Goal: Task Accomplishment & Management: Complete application form

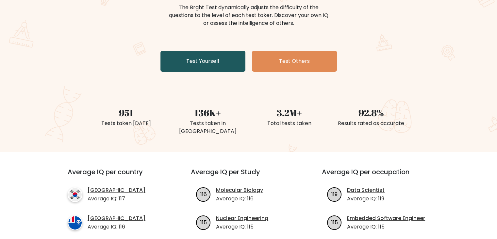
scroll to position [85, 0]
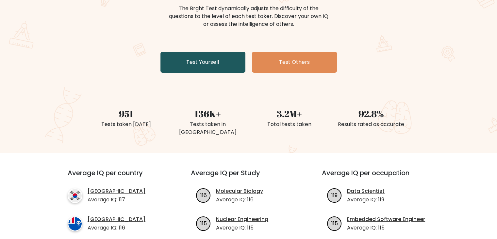
click at [201, 60] on link "Test Yourself" at bounding box center [203, 62] width 85 height 21
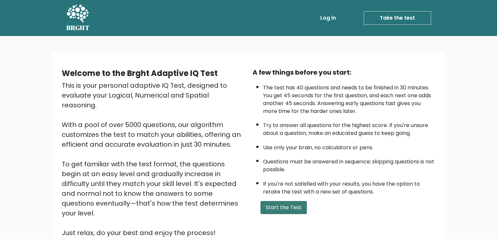
click at [283, 207] on button "Start the Test" at bounding box center [284, 207] width 46 height 13
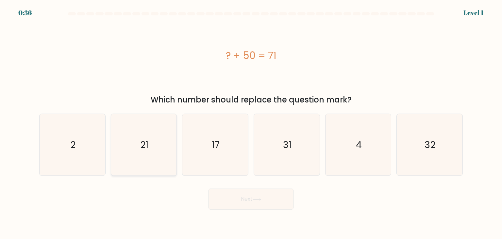
click at [130, 158] on icon "21" at bounding box center [143, 144] width 61 height 61
click at [251, 123] on input "b. 21" at bounding box center [251, 120] width 0 height 3
radio input "true"
click at [235, 202] on button "Next" at bounding box center [251, 198] width 85 height 21
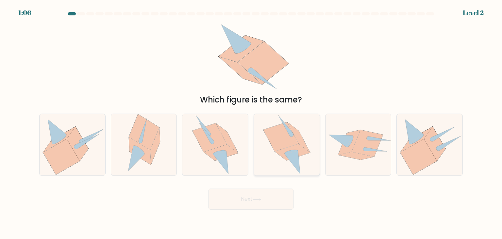
click at [277, 162] on icon at bounding box center [286, 144] width 47 height 61
click at [251, 123] on input "d." at bounding box center [251, 120] width 0 height 3
radio input "true"
click at [271, 200] on button "Next" at bounding box center [251, 198] width 85 height 21
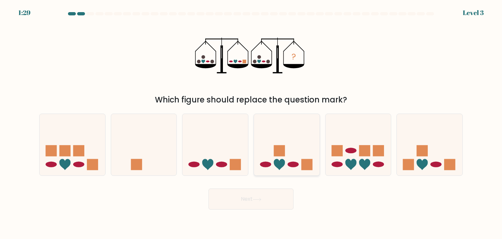
click at [290, 155] on icon at bounding box center [287, 144] width 66 height 54
click at [251, 123] on input "d." at bounding box center [251, 120] width 0 height 3
radio input "true"
click at [249, 199] on button "Next" at bounding box center [251, 198] width 85 height 21
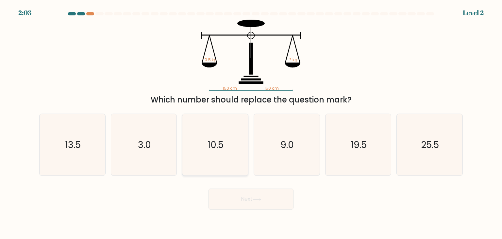
click at [214, 149] on text "10.5" at bounding box center [216, 144] width 16 height 13
click at [251, 123] on input "c. 10.5" at bounding box center [251, 120] width 0 height 3
radio input "true"
click at [250, 203] on button "Next" at bounding box center [251, 198] width 85 height 21
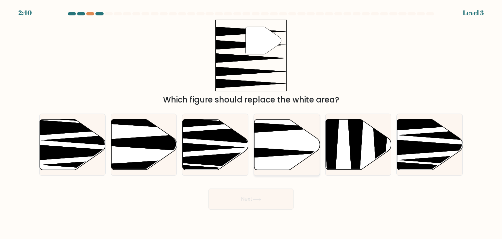
click at [273, 156] on icon at bounding box center [264, 152] width 130 height 17
click at [251, 123] on input "d." at bounding box center [251, 120] width 0 height 3
radio input "true"
click at [250, 204] on button "Next" at bounding box center [251, 198] width 85 height 21
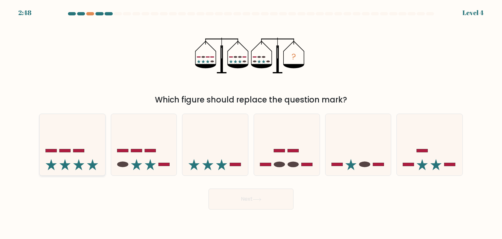
click at [84, 164] on icon at bounding box center [73, 144] width 66 height 54
click at [251, 123] on input "a." at bounding box center [251, 120] width 0 height 3
radio input "true"
click at [265, 205] on button "Next" at bounding box center [251, 198] width 85 height 21
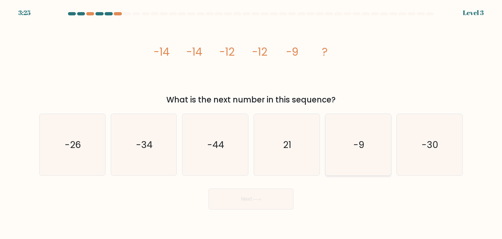
click at [360, 157] on icon "-9" at bounding box center [358, 144] width 61 height 61
click at [251, 123] on input "e. -9" at bounding box center [251, 120] width 0 height 3
radio input "true"
click at [262, 203] on button "Next" at bounding box center [251, 198] width 85 height 21
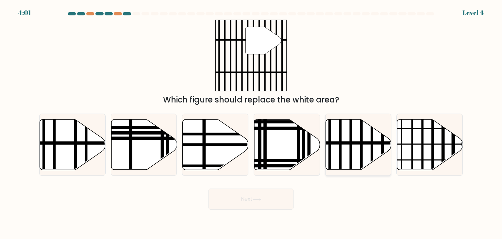
click at [340, 164] on line at bounding box center [340, 172] width 0 height 132
click at [251, 123] on input "e." at bounding box center [251, 120] width 0 height 3
radio input "true"
click at [256, 200] on icon at bounding box center [257, 199] width 9 height 4
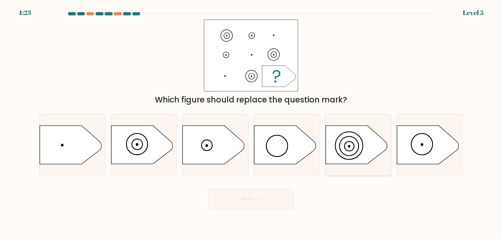
click at [353, 149] on circle at bounding box center [349, 145] width 9 height 9
click at [251, 123] on input "e." at bounding box center [251, 120] width 0 height 3
radio input "true"
click at [260, 206] on button "Next" at bounding box center [251, 198] width 85 height 21
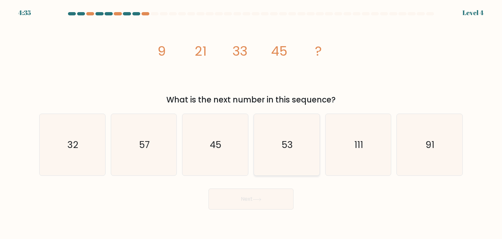
click at [295, 164] on icon "53" at bounding box center [286, 144] width 61 height 61
click at [251, 123] on input "d. 53" at bounding box center [251, 120] width 0 height 3
radio input "true"
click at [254, 202] on button "Next" at bounding box center [251, 198] width 85 height 21
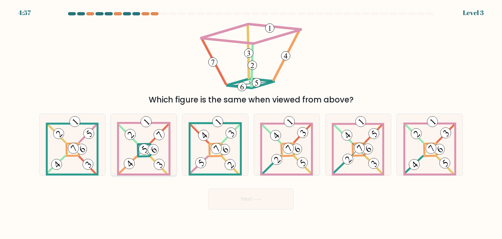
click at [146, 154] on 895 at bounding box center [144, 149] width 15 height 15
click at [251, 123] on input "b." at bounding box center [251, 120] width 0 height 3
radio input "true"
click at [256, 203] on button "Next" at bounding box center [251, 198] width 85 height 21
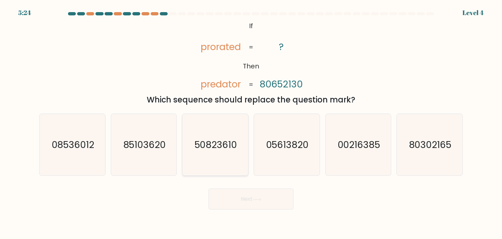
click at [215, 149] on text "50823610" at bounding box center [216, 144] width 43 height 13
click at [251, 123] on input "c. 50823610" at bounding box center [251, 120] width 0 height 3
radio input "true"
click at [254, 199] on icon at bounding box center [257, 199] width 9 height 4
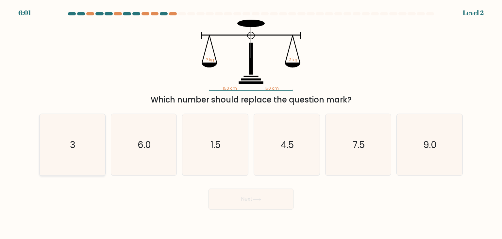
click at [71, 137] on icon "3" at bounding box center [72, 144] width 61 height 61
click at [251, 123] on input "a. 3" at bounding box center [251, 120] width 0 height 3
radio input "true"
click at [234, 196] on button "Next" at bounding box center [251, 198] width 85 height 21
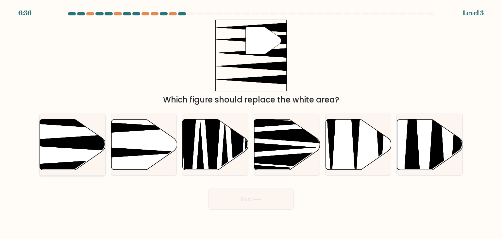
click at [71, 145] on icon at bounding box center [50, 142] width 130 height 17
click at [251, 123] on input "a." at bounding box center [251, 120] width 0 height 3
radio input "true"
click at [243, 204] on button "Next" at bounding box center [251, 198] width 85 height 21
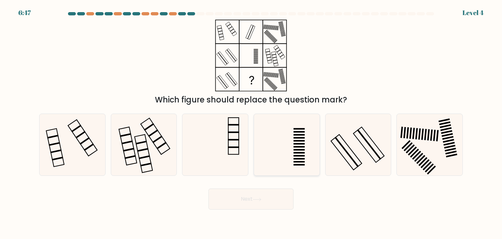
click at [290, 139] on icon at bounding box center [286, 144] width 61 height 61
click at [251, 123] on input "d." at bounding box center [251, 120] width 0 height 3
radio input "true"
click at [258, 191] on button "Next" at bounding box center [251, 198] width 85 height 21
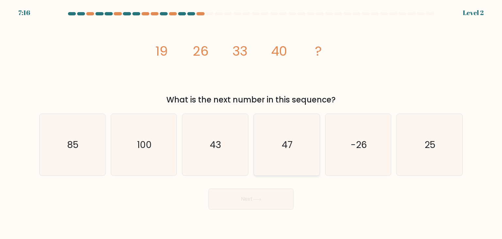
click at [296, 137] on icon "47" at bounding box center [286, 144] width 61 height 61
click at [251, 123] on input "d. 47" at bounding box center [251, 120] width 0 height 3
radio input "true"
click at [262, 203] on button "Next" at bounding box center [251, 198] width 85 height 21
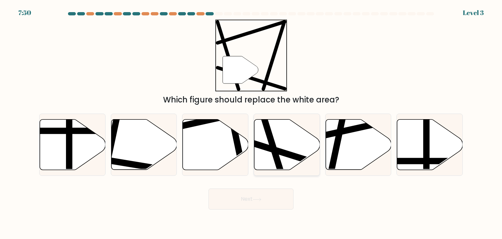
click at [275, 155] on line at bounding box center [264, 118] width 39 height 124
click at [251, 123] on input "d." at bounding box center [251, 120] width 0 height 3
radio input "true"
click at [264, 206] on button "Next" at bounding box center [251, 198] width 85 height 21
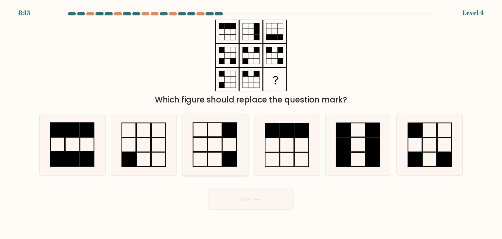
click at [211, 155] on icon at bounding box center [214, 144] width 61 height 61
click at [251, 123] on input "c." at bounding box center [251, 120] width 0 height 3
radio input "true"
click at [251, 201] on button "Next" at bounding box center [251, 198] width 85 height 21
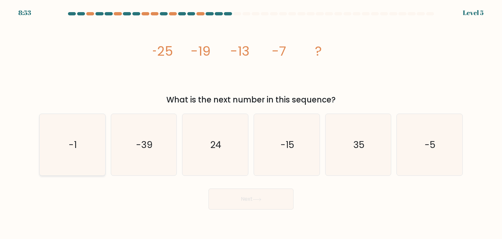
click at [98, 134] on icon "-1" at bounding box center [72, 144] width 61 height 61
click at [251, 123] on input "a. -1" at bounding box center [251, 120] width 0 height 3
radio input "true"
click at [247, 201] on button "Next" at bounding box center [251, 198] width 85 height 21
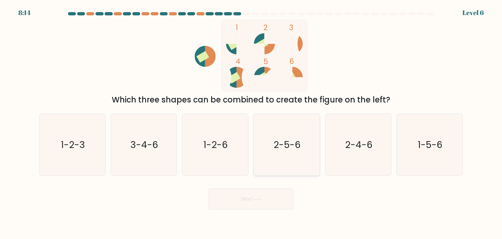
click at [275, 164] on icon "2-5-6" at bounding box center [286, 144] width 61 height 61
click at [251, 123] on input "d. 2-5-6" at bounding box center [251, 120] width 0 height 3
radio input "true"
click at [275, 198] on button "Next" at bounding box center [251, 198] width 85 height 21
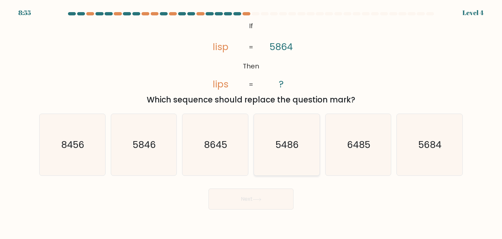
click at [290, 145] on text "5486" at bounding box center [287, 144] width 23 height 13
click at [251, 123] on input "d. 5486" at bounding box center [251, 120] width 0 height 3
radio input "true"
click at [255, 192] on button "Next" at bounding box center [251, 198] width 85 height 21
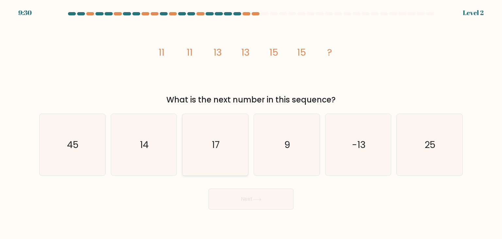
click at [220, 140] on icon "17" at bounding box center [214, 144] width 61 height 61
click at [251, 123] on input "c. 17" at bounding box center [251, 120] width 0 height 3
radio input "true"
click at [247, 194] on button "Next" at bounding box center [251, 198] width 85 height 21
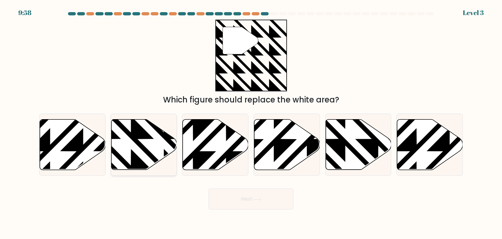
click at [148, 148] on icon at bounding box center [144, 144] width 66 height 50
click at [251, 123] on input "b." at bounding box center [251, 120] width 0 height 3
radio input "true"
click at [244, 202] on button "Next" at bounding box center [251, 198] width 85 height 21
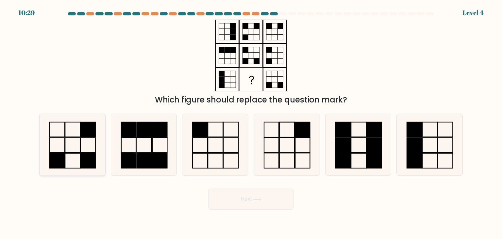
click at [75, 156] on icon at bounding box center [72, 144] width 61 height 61
click at [251, 123] on input "a." at bounding box center [251, 120] width 0 height 3
radio input "true"
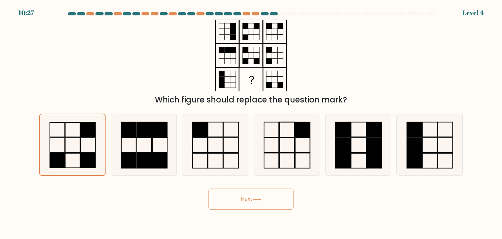
click at [249, 198] on button "Next" at bounding box center [251, 198] width 85 height 21
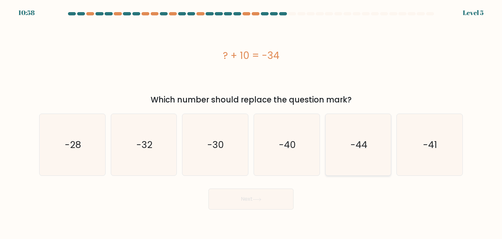
click at [370, 157] on icon "-44" at bounding box center [358, 144] width 61 height 61
click at [251, 123] on input "e. -44" at bounding box center [251, 120] width 0 height 3
radio input "true"
click at [262, 199] on icon at bounding box center [257, 199] width 9 height 4
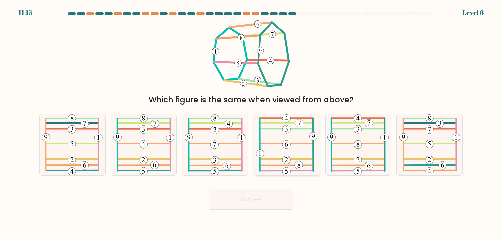
click at [285, 142] on 451 at bounding box center [287, 144] width 8 height 8
click at [251, 123] on input "d." at bounding box center [251, 120] width 0 height 3
radio input "true"
click at [261, 200] on icon at bounding box center [257, 199] width 9 height 4
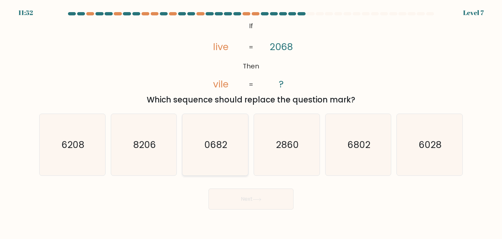
click at [228, 141] on icon "0682" at bounding box center [214, 144] width 61 height 61
click at [251, 123] on input "c. 0682" at bounding box center [251, 120] width 0 height 3
radio input "true"
click at [251, 203] on button "Next" at bounding box center [251, 198] width 85 height 21
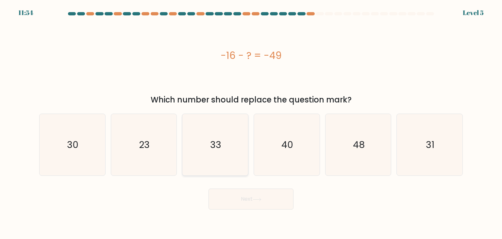
click at [183, 142] on div "33" at bounding box center [215, 144] width 66 height 62
click at [251, 123] on input "c. 33" at bounding box center [251, 120] width 0 height 3
radio input "true"
click at [251, 206] on button "Next" at bounding box center [251, 198] width 85 height 21
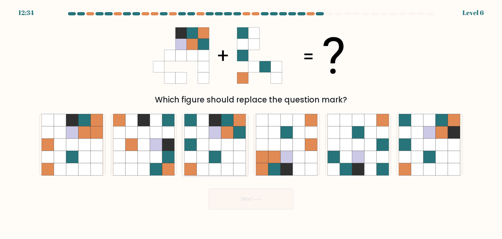
click at [235, 146] on icon at bounding box center [240, 144] width 12 height 12
click at [251, 123] on input "c." at bounding box center [251, 120] width 0 height 3
radio input "true"
click at [243, 193] on button "Next" at bounding box center [251, 198] width 85 height 21
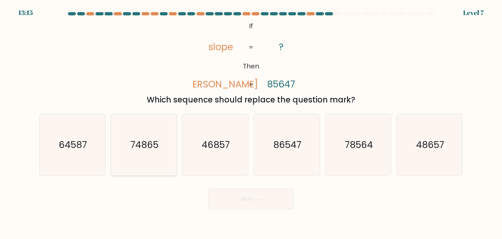
click at [153, 152] on icon "74865" at bounding box center [143, 144] width 61 height 61
click at [251, 123] on input "b. 74865" at bounding box center [251, 120] width 0 height 3
radio input "true"
click at [236, 197] on button "Next" at bounding box center [251, 198] width 85 height 21
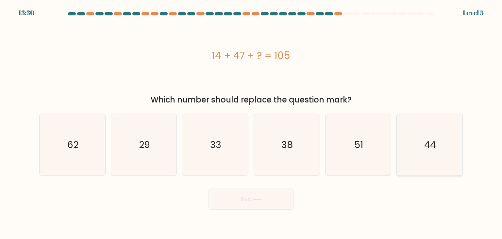
click at [417, 147] on icon "44" at bounding box center [429, 144] width 61 height 61
click at [251, 123] on input "f. 44" at bounding box center [251, 120] width 0 height 3
radio input "true"
click at [235, 197] on button "Next" at bounding box center [251, 198] width 85 height 21
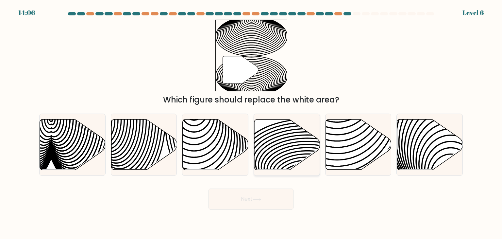
click at [302, 146] on icon at bounding box center [287, 144] width 66 height 50
click at [251, 123] on input "d." at bounding box center [251, 120] width 0 height 3
radio input "true"
click at [257, 197] on button "Next" at bounding box center [251, 198] width 85 height 21
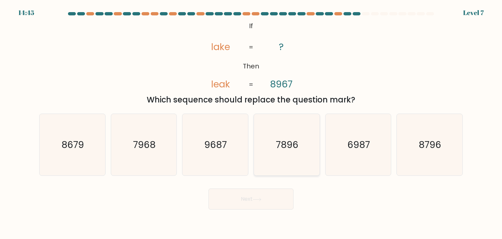
click at [274, 154] on icon "7896" at bounding box center [286, 144] width 61 height 61
click at [251, 123] on input "d. 7896" at bounding box center [251, 120] width 0 height 3
radio input "true"
click at [247, 191] on button "Next" at bounding box center [251, 198] width 85 height 21
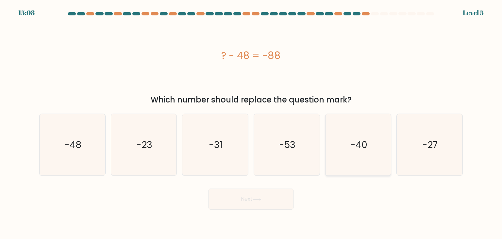
click at [344, 147] on icon "-40" at bounding box center [358, 144] width 61 height 61
click at [251, 123] on input "e. -40" at bounding box center [251, 120] width 0 height 3
radio input "true"
click at [234, 204] on button "Next" at bounding box center [251, 198] width 85 height 21
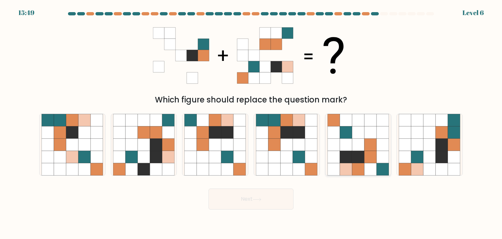
click at [360, 154] on icon at bounding box center [358, 157] width 12 height 12
click at [251, 123] on input "e." at bounding box center [251, 120] width 0 height 3
radio input "true"
click at [260, 199] on icon at bounding box center [257, 199] width 9 height 4
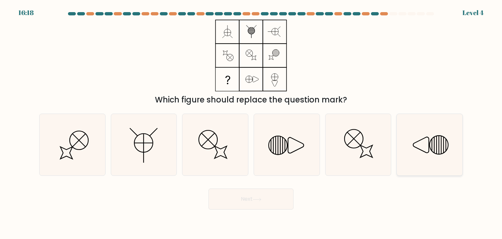
click at [432, 137] on icon at bounding box center [429, 144] width 61 height 61
click at [251, 123] on input "f." at bounding box center [251, 120] width 0 height 3
radio input "true"
click at [259, 198] on icon at bounding box center [257, 199] width 9 height 4
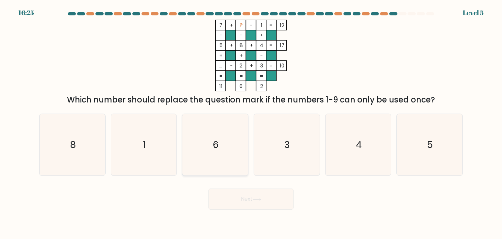
click at [209, 144] on icon "6" at bounding box center [214, 144] width 61 height 61
click at [251, 123] on input "c. 6" at bounding box center [251, 120] width 0 height 3
radio input "true"
click at [245, 195] on button "Next" at bounding box center [251, 198] width 85 height 21
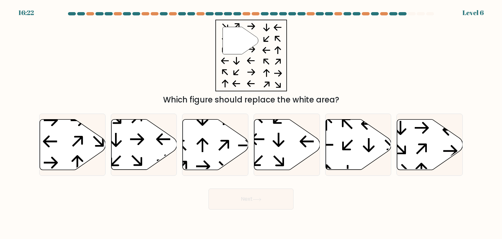
click at [245, 195] on button "Next" at bounding box center [251, 198] width 85 height 21
click at [189, 195] on div "Next" at bounding box center [251, 196] width 432 height 26
click at [131, 138] on icon at bounding box center [144, 144] width 66 height 50
click at [251, 123] on input "b." at bounding box center [251, 120] width 0 height 3
radio input "true"
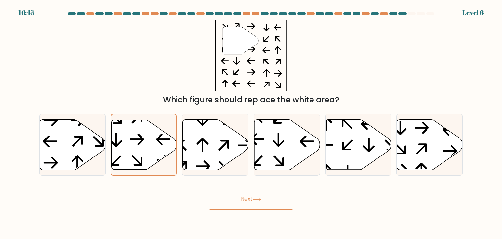
click at [239, 197] on button "Next" at bounding box center [251, 198] width 85 height 21
click at [243, 196] on button "Next" at bounding box center [251, 198] width 85 height 21
click at [134, 138] on icon at bounding box center [144, 144] width 65 height 50
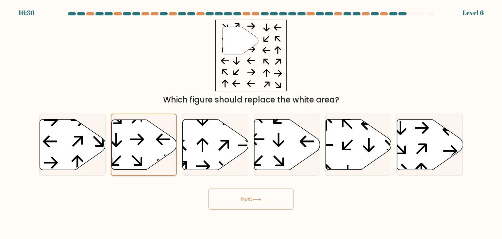
click at [251, 123] on input "b." at bounding box center [251, 120] width 0 height 3
click at [243, 194] on button "Next" at bounding box center [251, 198] width 85 height 21
click at [246, 195] on button "Next" at bounding box center [251, 198] width 85 height 21
click at [215, 146] on icon at bounding box center [216, 144] width 66 height 50
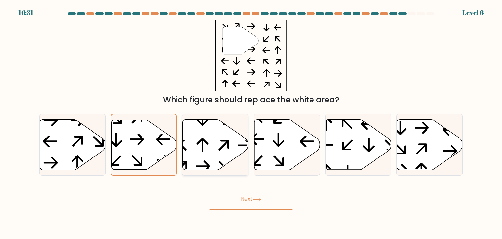
click at [251, 123] on input "c." at bounding box center [251, 120] width 0 height 3
radio input "true"
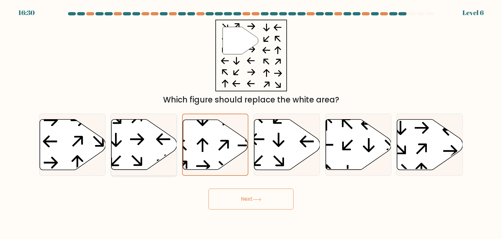
click at [156, 143] on icon at bounding box center [144, 144] width 66 height 50
click at [251, 123] on input "b." at bounding box center [251, 120] width 0 height 3
radio input "true"
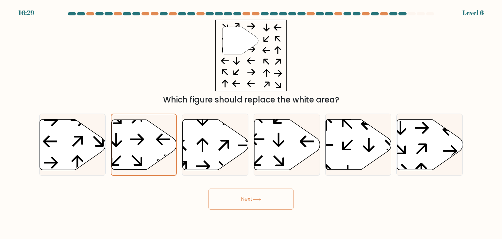
click at [237, 204] on button "Next" at bounding box center [251, 198] width 85 height 21
click at [244, 201] on button "Next" at bounding box center [251, 198] width 85 height 21
click at [249, 199] on button "Next" at bounding box center [251, 198] width 85 height 21
click at [263, 199] on button "Next" at bounding box center [251, 198] width 85 height 21
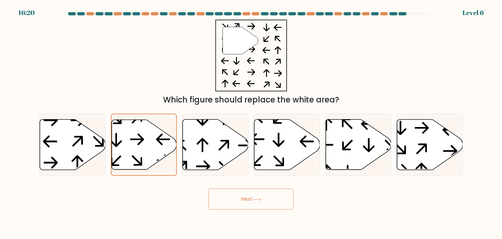
click at [263, 199] on button "Next" at bounding box center [251, 198] width 85 height 21
click at [213, 136] on icon at bounding box center [216, 144] width 66 height 50
click at [251, 123] on input "c." at bounding box center [251, 120] width 0 height 3
radio input "true"
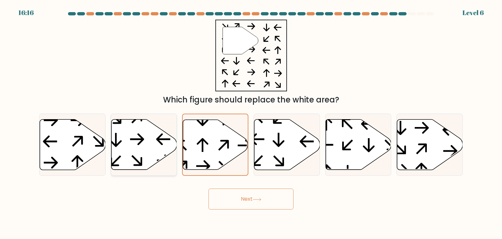
click at [132, 133] on icon at bounding box center [144, 144] width 66 height 50
click at [251, 123] on input "b." at bounding box center [251, 120] width 0 height 3
radio input "true"
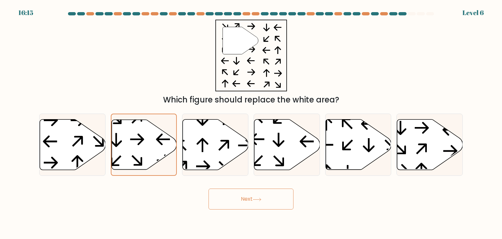
click at [251, 200] on button "Next" at bounding box center [251, 198] width 85 height 21
click at [246, 199] on button "Next" at bounding box center [251, 198] width 85 height 21
click at [209, 188] on button "Next" at bounding box center [251, 198] width 85 height 21
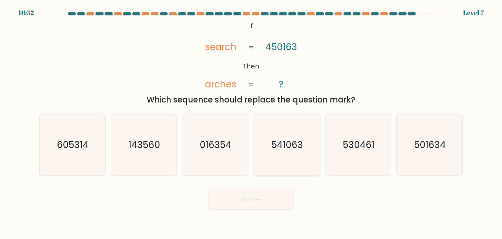
click at [279, 159] on icon "541063" at bounding box center [286, 144] width 61 height 61
click at [251, 123] on input "d. 541063" at bounding box center [251, 120] width 0 height 3
radio input "true"
click at [237, 197] on button "Next" at bounding box center [251, 198] width 85 height 21
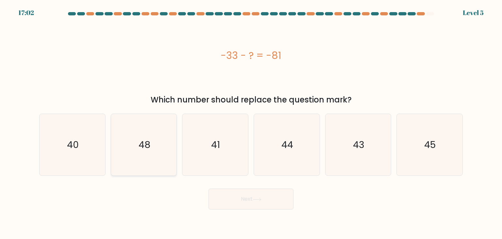
click at [146, 145] on text "48" at bounding box center [145, 144] width 12 height 13
click at [251, 123] on input "b. 48" at bounding box center [251, 120] width 0 height 3
radio input "true"
click at [236, 203] on button "Next" at bounding box center [251, 198] width 85 height 21
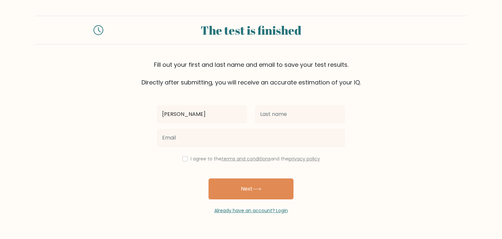
type input "[PERSON_NAME]"
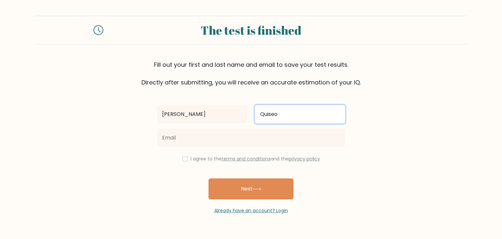
type input "Quiseo"
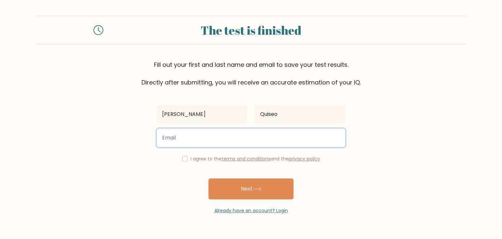
click at [177, 136] on input "email" at bounding box center [251, 138] width 188 height 18
type input "lynchgalo@gmail.com"
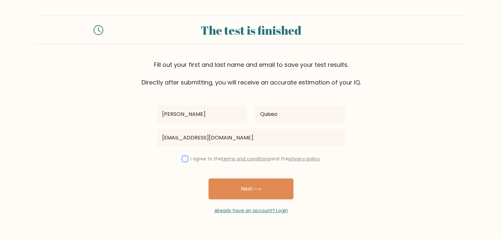
click at [183, 160] on input "checkbox" at bounding box center [184, 158] width 5 height 5
checkbox input "true"
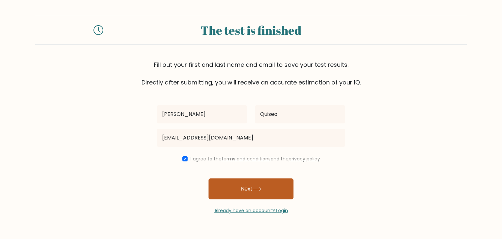
click at [244, 182] on button "Next" at bounding box center [251, 188] width 85 height 21
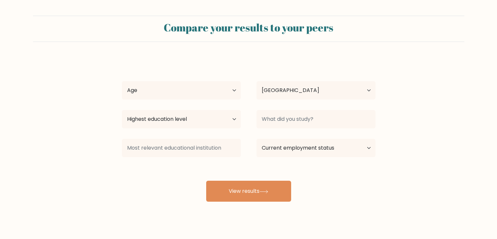
select select "US"
click at [234, 89] on select "Age Under [DEMOGRAPHIC_DATA] [DEMOGRAPHIC_DATA] [DEMOGRAPHIC_DATA] [DEMOGRAPHIC…" at bounding box center [181, 90] width 119 height 18
select select "25_34"
click at [122, 81] on select "Age Under [DEMOGRAPHIC_DATA] [DEMOGRAPHIC_DATA] [DEMOGRAPHIC_DATA] [DEMOGRAPHIC…" at bounding box center [181, 90] width 119 height 18
click at [225, 113] on select "Highest education level No schooling Primary Lower Secondary Upper Secondary Oc…" at bounding box center [181, 119] width 119 height 18
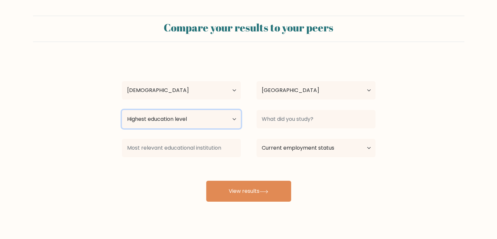
select select "bachelors_degree"
click at [122, 110] on select "Highest education level No schooling Primary Lower Secondary Upper Secondary Oc…" at bounding box center [181, 119] width 119 height 18
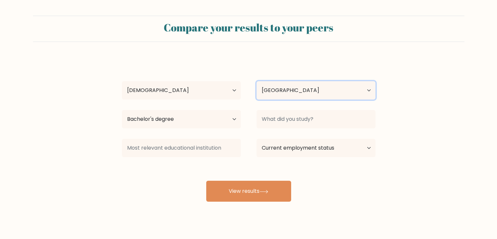
click at [306, 87] on select "Country Afghanistan Albania Algeria American Samoa Andorra Angola Anguilla Anta…" at bounding box center [316, 90] width 119 height 18
click at [257, 81] on select "Country Afghanistan Albania Algeria American Samoa Andorra Angola Anguilla Anta…" at bounding box center [316, 90] width 119 height 18
click at [294, 87] on select "Country Afghanistan Albania Algeria American Samoa Andorra Angola Anguilla Anta…" at bounding box center [316, 90] width 119 height 18
select select "PH"
click at [257, 81] on select "Country Afghanistan Albania Algeria American Samoa Andorra Angola Anguilla Anta…" at bounding box center [316, 90] width 119 height 18
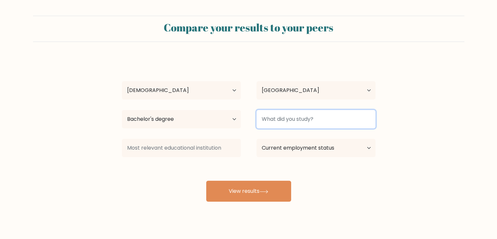
click at [288, 117] on input at bounding box center [316, 119] width 119 height 18
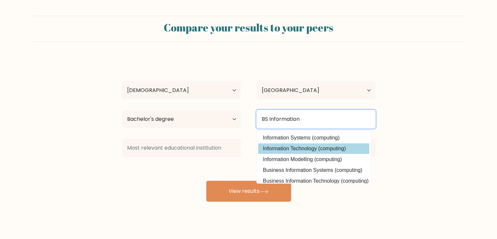
type input "BS Information"
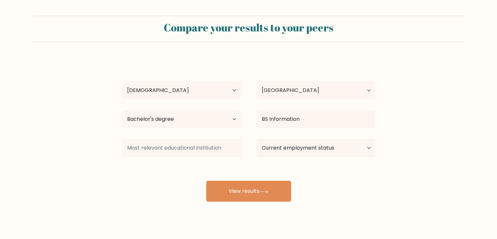
click at [290, 149] on div "Rachelyn Quiseo Age Under 18 years old 18-24 years old 25-34 years old 35-44 ye…" at bounding box center [249, 130] width 262 height 144
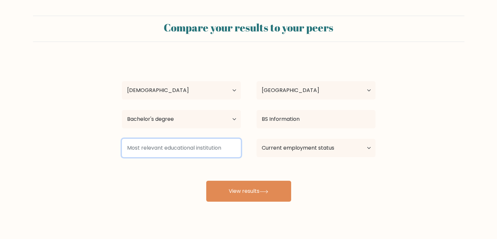
click at [186, 149] on input at bounding box center [181, 148] width 119 height 18
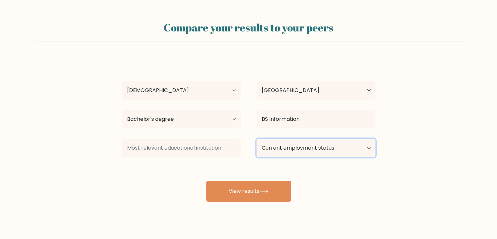
click at [302, 150] on select "Current employment status Employed Student Retired Other / prefer not to answer" at bounding box center [316, 148] width 119 height 18
select select "employed"
click at [257, 139] on select "Current employment status Employed Student Retired Other / prefer not to answer" at bounding box center [316, 148] width 119 height 18
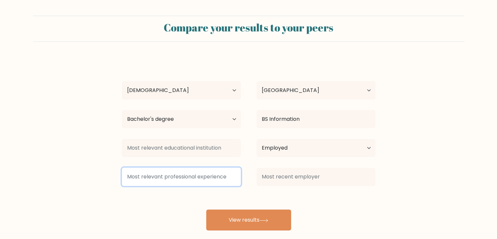
click at [186, 176] on input at bounding box center [181, 176] width 119 height 18
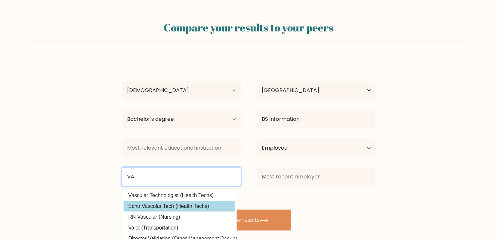
type input "V"
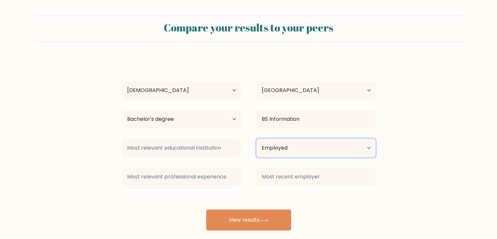
click at [272, 152] on select "Current employment status Employed Student Retired Other / prefer not to answer" at bounding box center [316, 148] width 119 height 18
select select "other"
click at [257, 139] on select "Current employment status Employed Student Retired Other / prefer not to answer" at bounding box center [316, 148] width 119 height 18
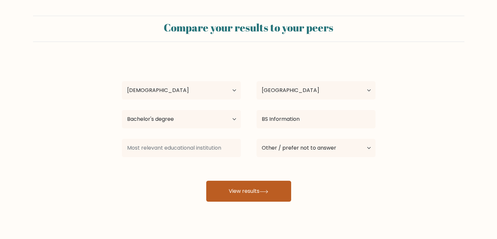
click at [252, 194] on button "View results" at bounding box center [248, 190] width 85 height 21
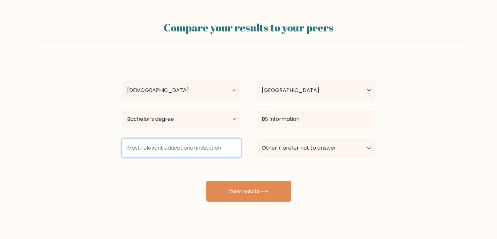
click at [172, 151] on input at bounding box center [181, 148] width 119 height 18
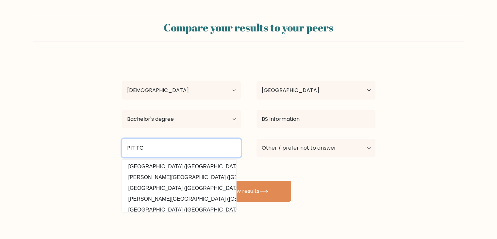
type input "PIT TC"
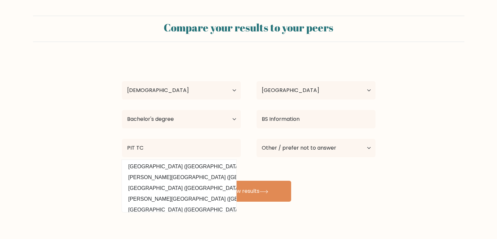
click at [320, 197] on div "Rachelyn Quiseo Age Under 18 years old 18-24 years old 25-34 years old 35-44 ye…" at bounding box center [249, 130] width 262 height 144
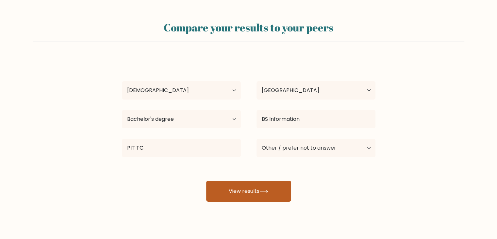
click at [259, 193] on button "View results" at bounding box center [248, 190] width 85 height 21
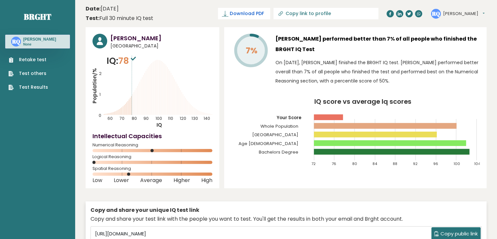
click at [264, 16] on span "Download PDF" at bounding box center [247, 13] width 34 height 7
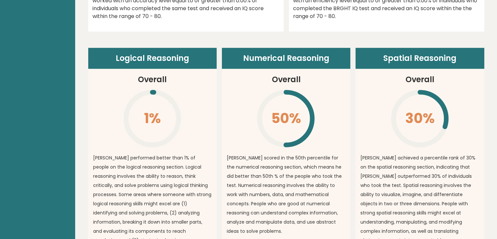
scroll to position [436, 0]
